Goal: Task Accomplishment & Management: Manage account settings

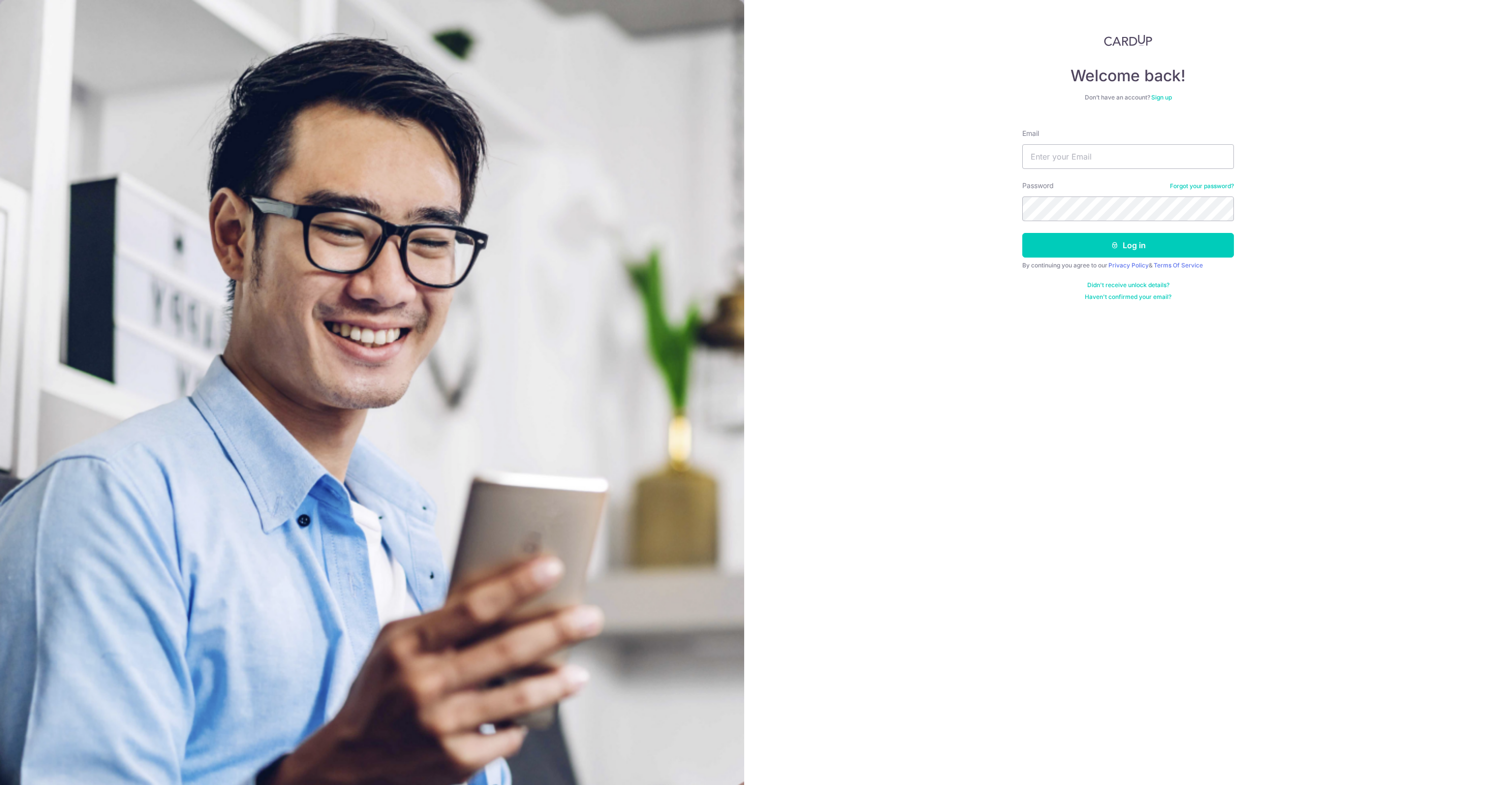
click at [1114, 190] on div "Password Forgot your password?" at bounding box center [1128, 201] width 212 height 41
click at [1200, 160] on input "Email" at bounding box center [1128, 157] width 212 height 25
drag, startPoint x: 1236, startPoint y: 139, endPoint x: 1240, endPoint y: 144, distance: 6.4
click at [1237, 139] on div "Welcome back! Don’t have an account? Sign up Email Password Forgot your passwor…" at bounding box center [1128, 392] width 768 height 785
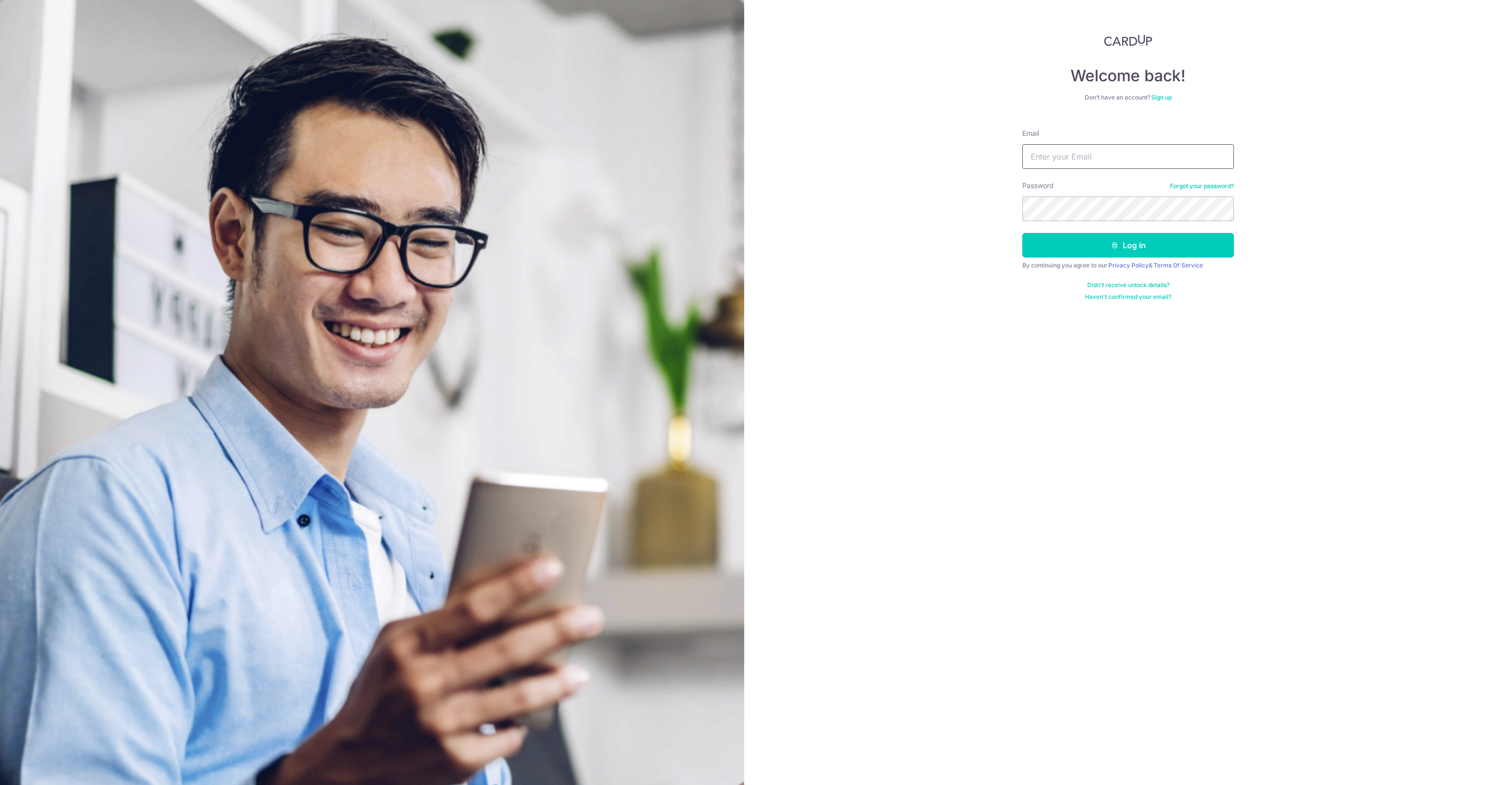
click at [1108, 170] on form "Email Password Forgot your password? Log in By continuing you agree to our Priv…" at bounding box center [1128, 211] width 212 height 180
click at [1108, 152] on input "Email" at bounding box center [1128, 157] width 212 height 25
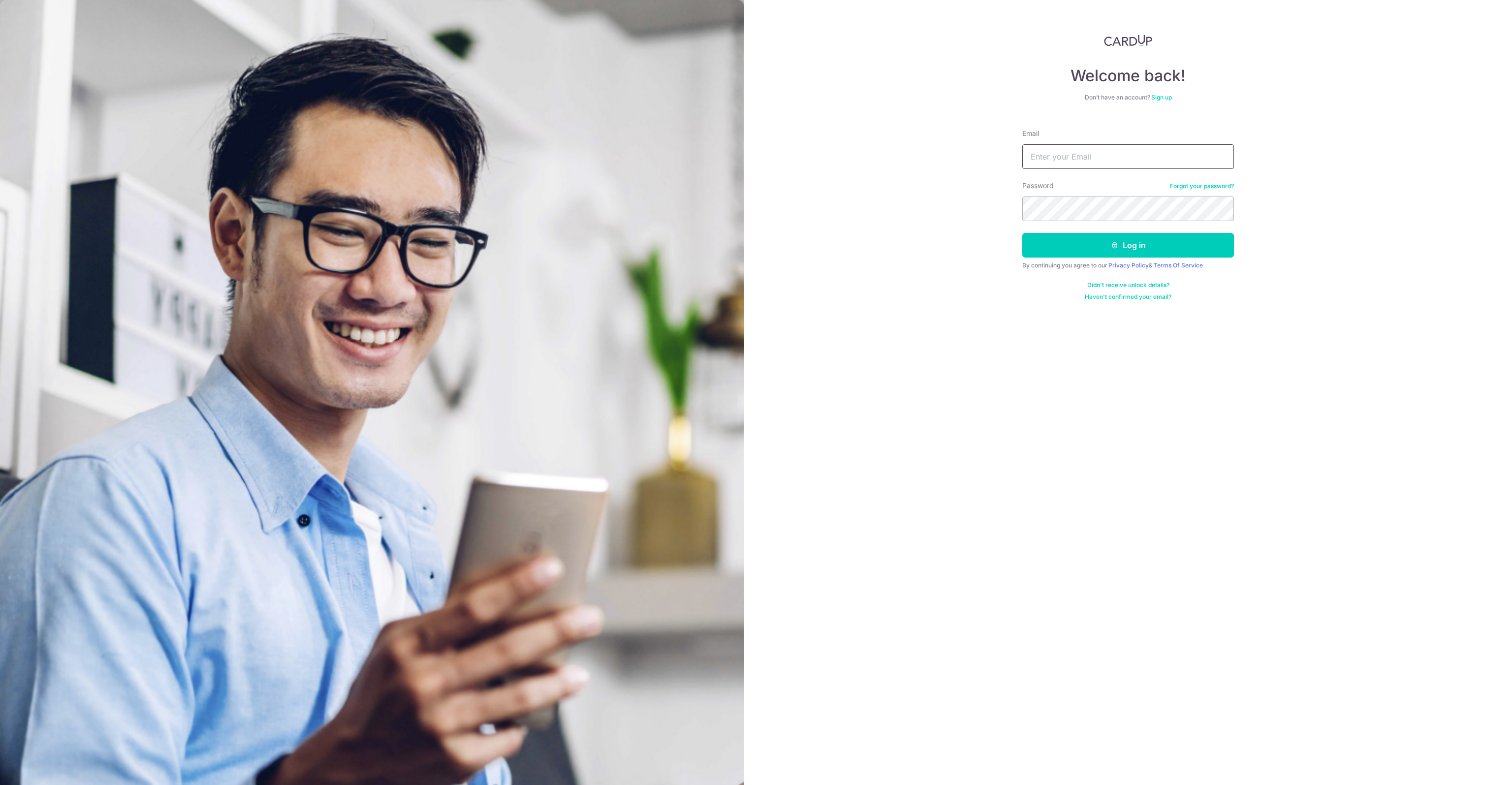
click at [1108, 152] on input "Email" at bounding box center [1128, 157] width 212 height 25
drag, startPoint x: 1113, startPoint y: 177, endPoint x: 1111, endPoint y: 148, distance: 29.1
click at [1112, 169] on form "Email Password Forgot your password? Log in By continuing you agree to our Priv…" at bounding box center [1128, 211] width 212 height 180
click at [1111, 148] on input "Email" at bounding box center [1128, 157] width 212 height 25
paste input "[DATE] to [DATE]"
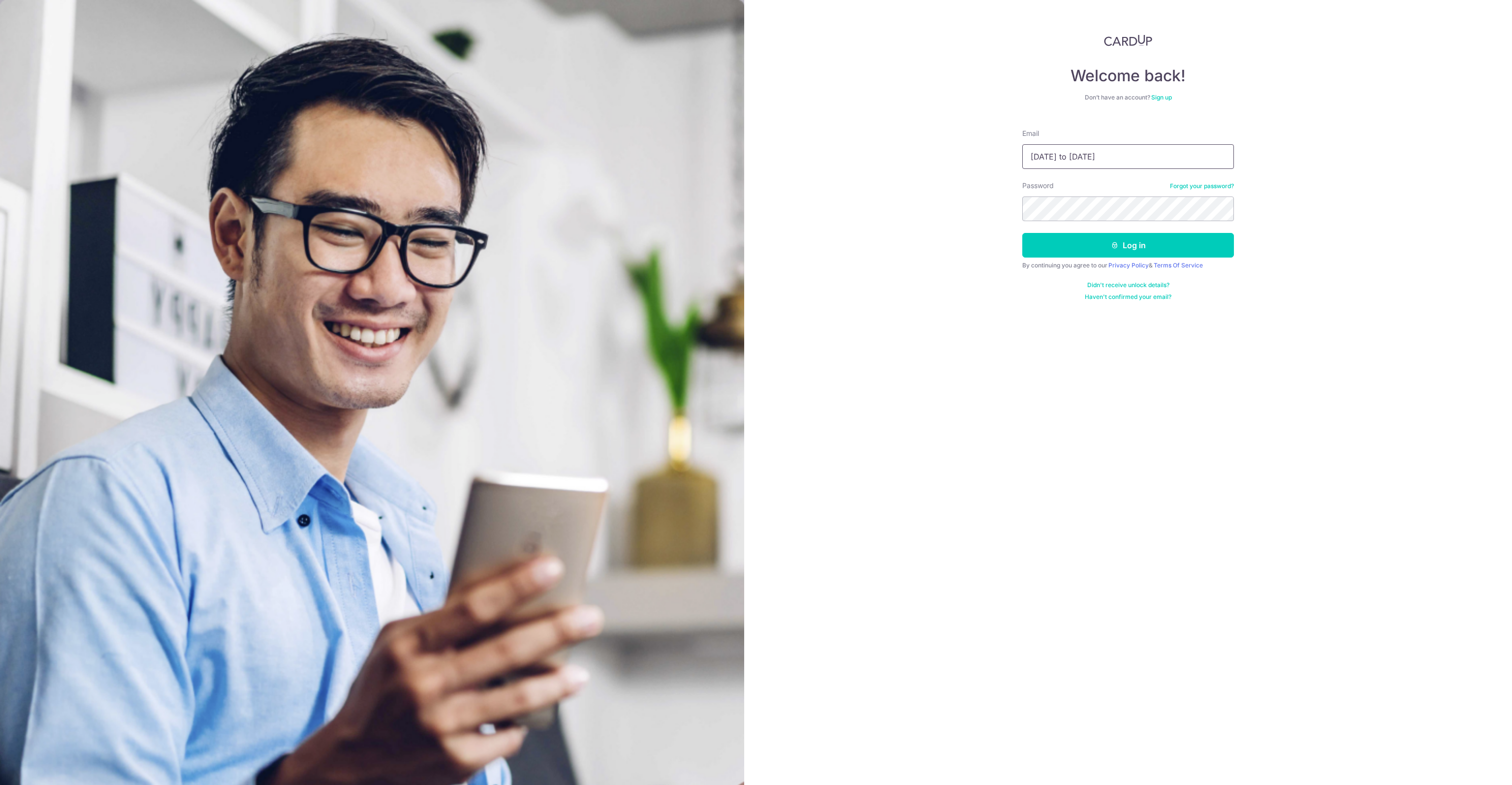
drag, startPoint x: 987, startPoint y: 150, endPoint x: 845, endPoint y: 147, distance: 142.0
click at [869, 148] on div "Welcome back! Don’t have an account? Sign up Email [DATE] to [DATE] Password Fo…" at bounding box center [1128, 392] width 768 height 785
paste input "[EMAIL_ADDRESS][DOMAIN_NAME]"
type input "[EMAIL_ADDRESS][DOMAIN_NAME]"
click at [1132, 243] on button "Log in" at bounding box center [1128, 245] width 212 height 25
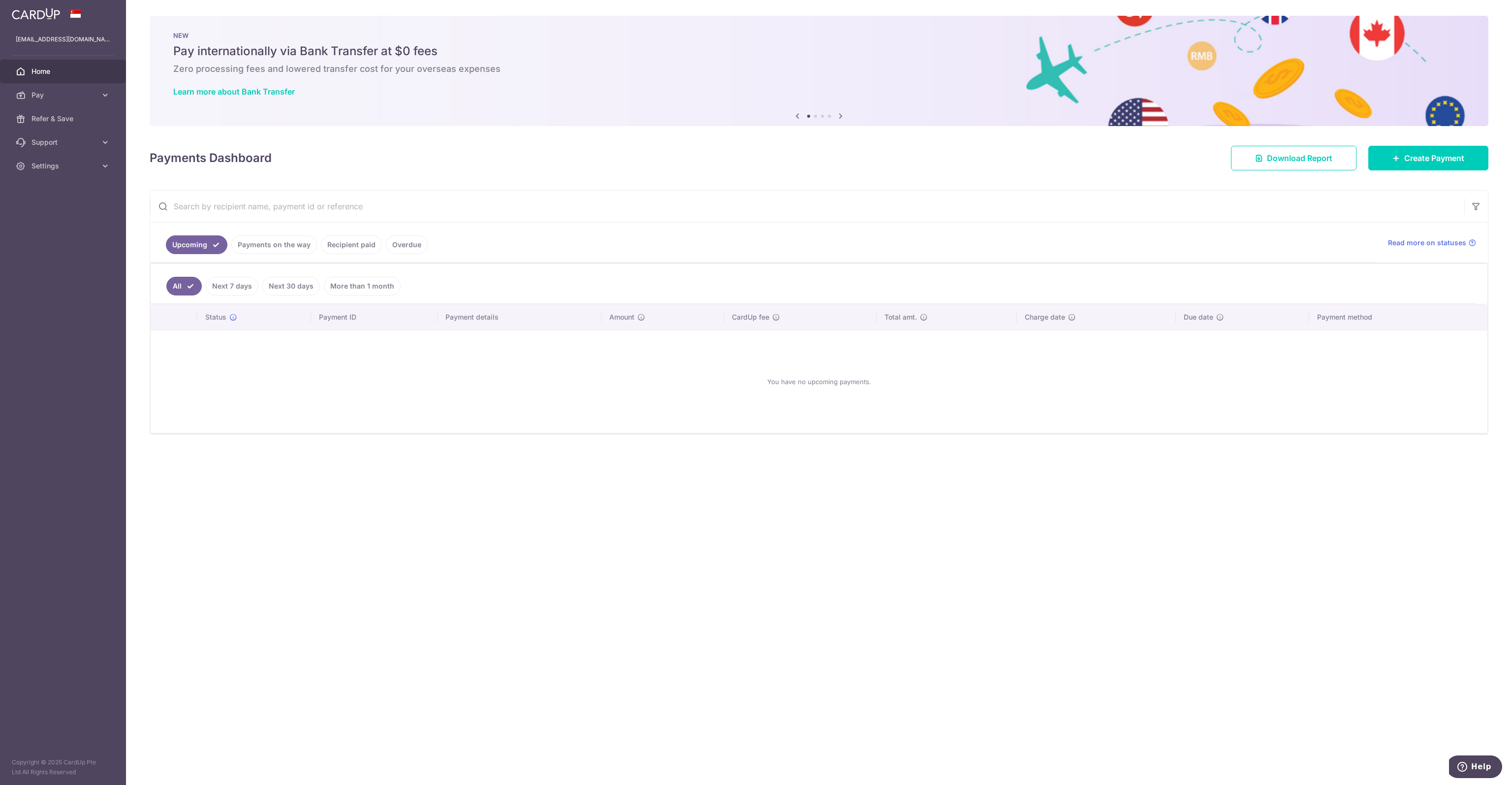
click at [346, 245] on link "Recipient paid" at bounding box center [352, 245] width 61 height 19
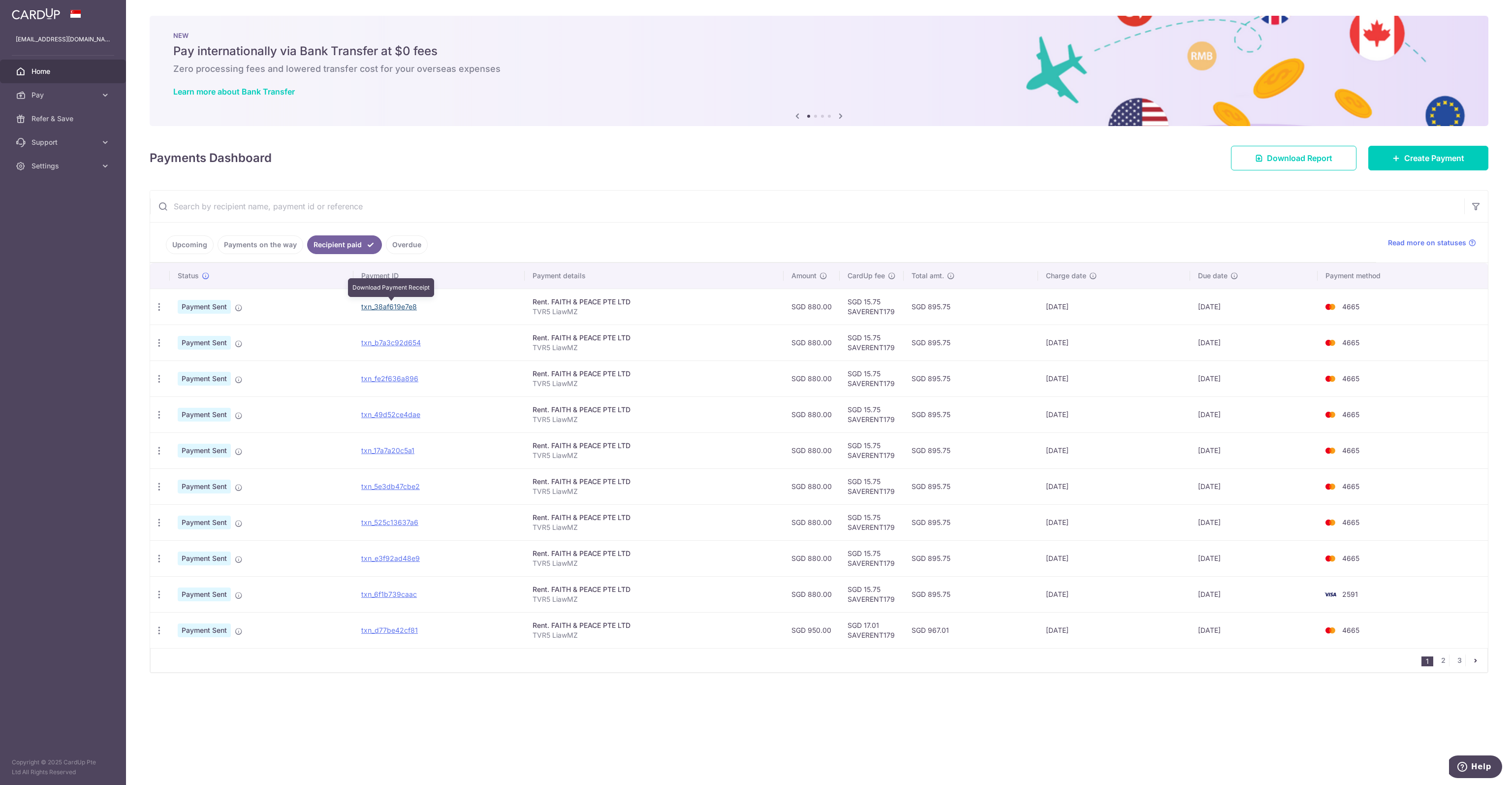
click at [388, 309] on link "txn_38af619e7e8" at bounding box center [389, 306] width 56 height 8
